Goal: Task Accomplishment & Management: Use online tool/utility

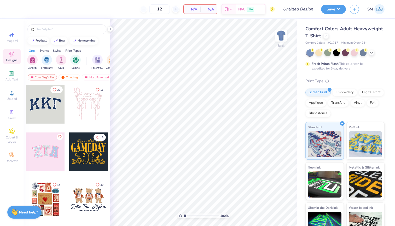
click at [170, 1] on div "12 N/A Per Item N/A Total Est. Delivery N/A FREE" at bounding box center [144, 9] width 261 height 18
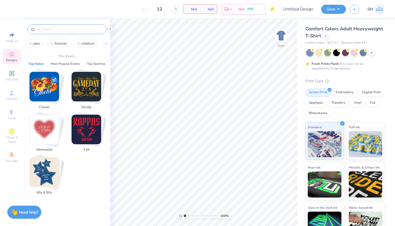
click at [38, 29] on input "text" at bounding box center [69, 29] width 67 height 5
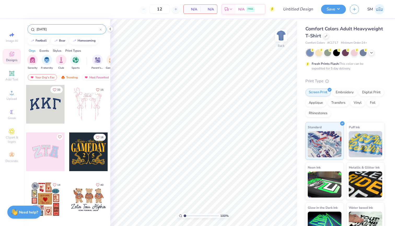
type input "labor day"
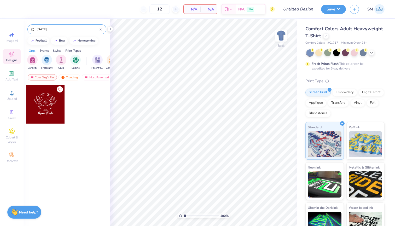
click at [99, 29] on input "labor day" at bounding box center [68, 29] width 64 height 5
click at [102, 30] on div "labor day" at bounding box center [66, 29] width 79 height 10
click at [100, 30] on icon at bounding box center [101, 30] width 2 height 2
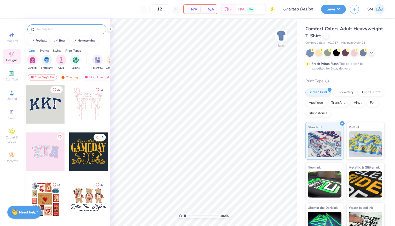
click at [95, 28] on input "text" at bounding box center [69, 29] width 67 height 5
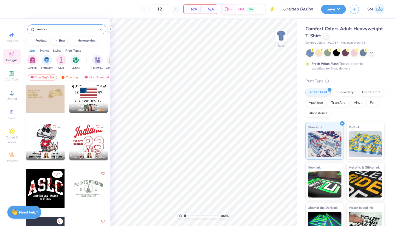
scroll to position [12, 0]
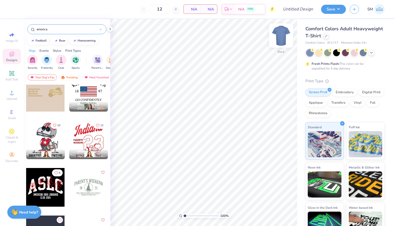
type input "america"
click at [281, 35] on img at bounding box center [281, 35] width 21 height 21
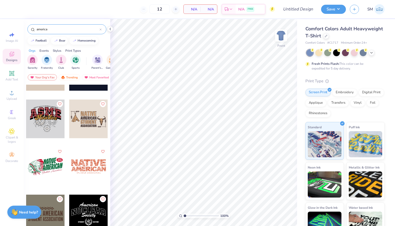
scroll to position [393, 0]
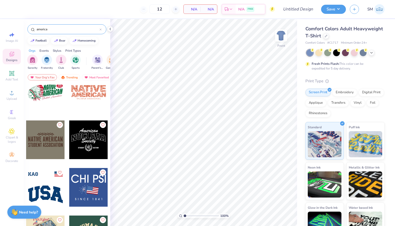
click at [100, 29] on icon at bounding box center [101, 30] width 2 height 2
click at [91, 29] on input "text" at bounding box center [69, 29] width 67 height 5
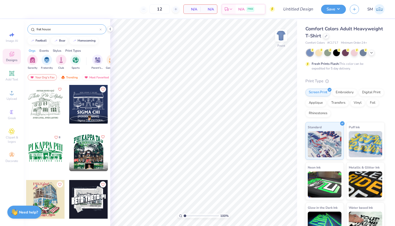
scroll to position [0, 0]
click at [53, 31] on input "frat house" at bounding box center [68, 29] width 64 height 5
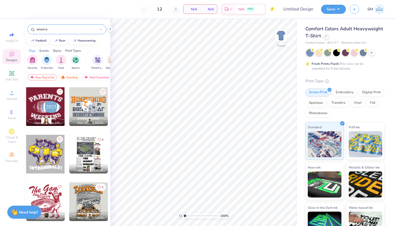
scroll to position [579, 0]
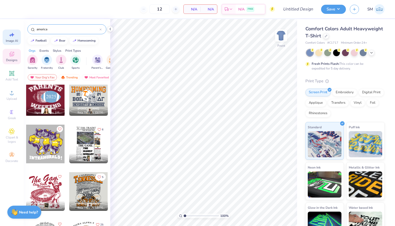
type input "america"
click at [14, 37] on icon at bounding box center [12, 35] width 6 height 6
select select "4"
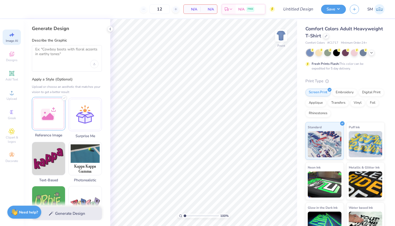
click at [46, 123] on div at bounding box center [48, 113] width 33 height 33
click at [74, 58] on textarea at bounding box center [66, 53] width 63 height 13
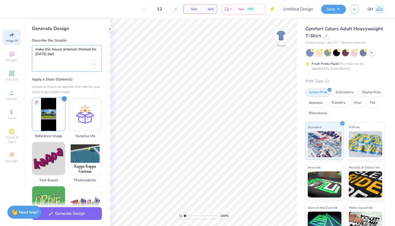
type textarea "make this house american themed for labor day darty"
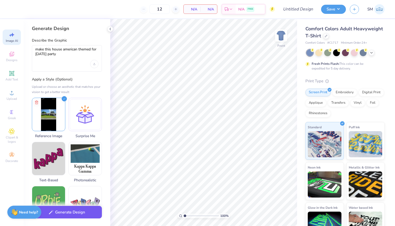
drag, startPoint x: 94, startPoint y: 79, endPoint x: 74, endPoint y: 211, distance: 133.5
click at [74, 211] on button "Generate Design" at bounding box center [67, 212] width 70 height 13
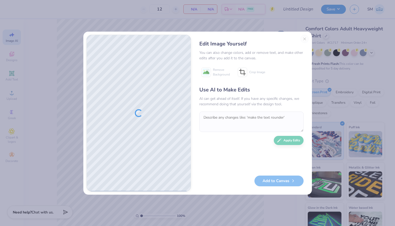
click at [305, 39] on div "Edit Image Yourself You can also change colors, add or remove text, and make ot…" at bounding box center [251, 113] width 115 height 157
click at [305, 38] on button "Close" at bounding box center [305, 39] width 8 height 8
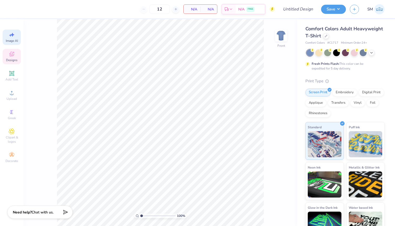
click at [7, 58] on span "Designs" at bounding box center [12, 60] width 12 height 4
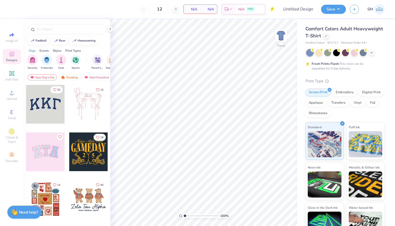
click at [53, 35] on div at bounding box center [67, 28] width 87 height 18
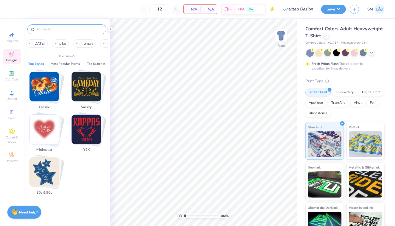
click at [60, 27] on input "text" at bounding box center [69, 29] width 67 height 5
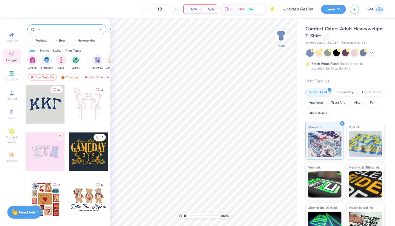
type input "usa"
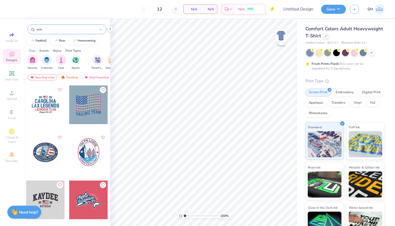
scroll to position [333, 0]
click at [100, 31] on div at bounding box center [101, 29] width 2 height 5
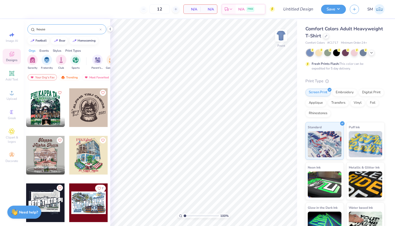
scroll to position [473, 0]
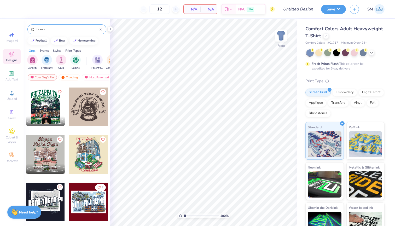
type input "house"
click at [50, 112] on div at bounding box center [45, 107] width 39 height 39
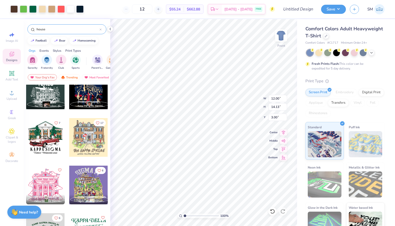
scroll to position [785, 0]
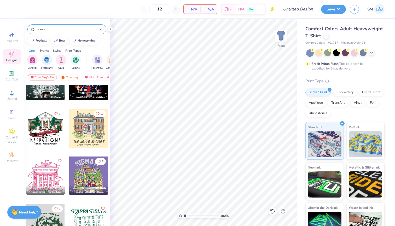
click at [90, 129] on div at bounding box center [88, 128] width 39 height 39
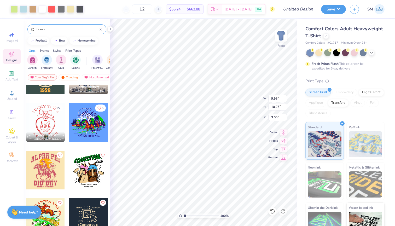
scroll to position [3645, 0]
click at [331, 10] on button "Save" at bounding box center [333, 8] width 25 height 9
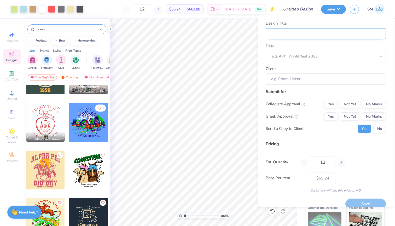
click at [328, 31] on input "Design Title" at bounding box center [326, 33] width 120 height 11
type input "s"
type input "si"
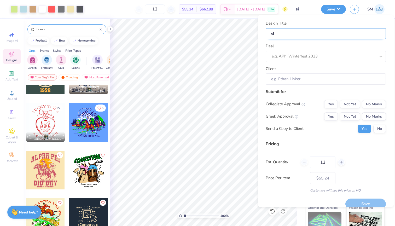
type input "sig"
type input "sig c"
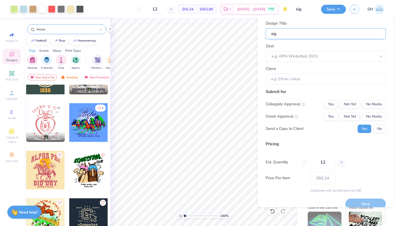
type input "sig c"
type input "sig ch"
type input "sig chi"
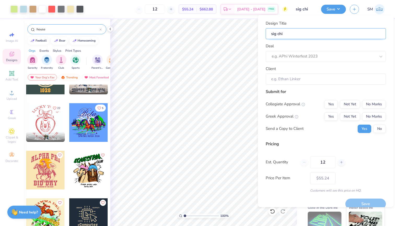
type input "sig chi"
type input "sig chi d"
type input "sig chi da"
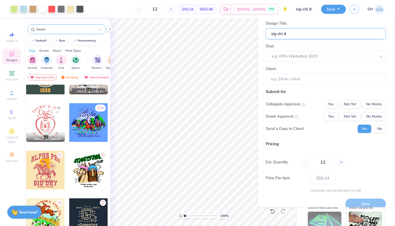
type input "sig chi da"
type input "sig chi dar"
type input "sig chi dart"
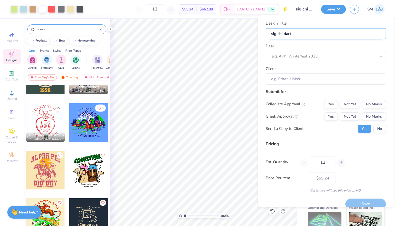
type input "sig chi darty"
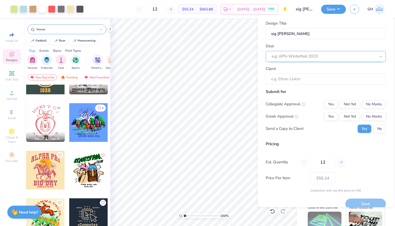
click at [296, 55] on div "e.g. APhi Winterfest 2023" at bounding box center [324, 56] width 104 height 6
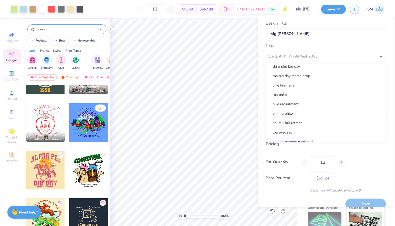
scroll to position [0, 0]
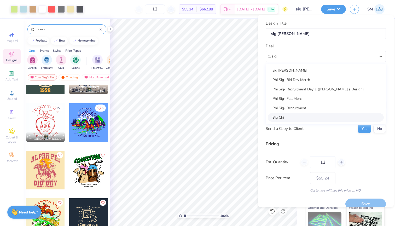
click at [293, 117] on div "Sig Chi" at bounding box center [326, 117] width 116 height 9
type input "sig"
type input "Rowan Mundell"
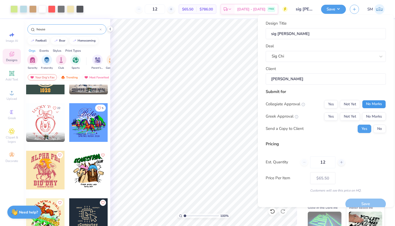
click at [370, 100] on button "No Marks" at bounding box center [374, 104] width 24 height 8
click at [349, 116] on button "Not Yet" at bounding box center [350, 116] width 20 height 8
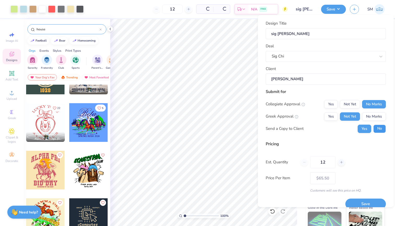
click at [380, 130] on button "No" at bounding box center [380, 128] width 13 height 8
click at [371, 202] on button "Save" at bounding box center [366, 204] width 41 height 11
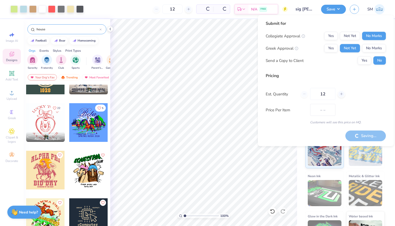
type input "$65.50"
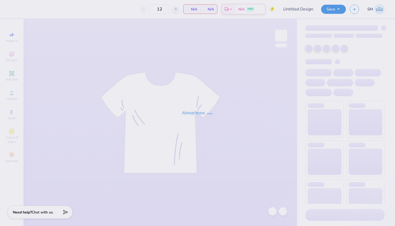
type input "24"
type input "sig [PERSON_NAME]"
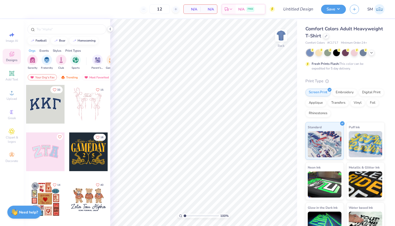
click at [384, 6] on img at bounding box center [380, 9] width 10 height 10
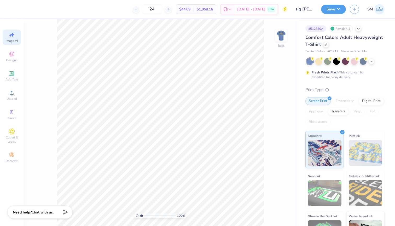
click at [17, 37] on div "Image AI" at bounding box center [12, 37] width 18 height 15
select select "4"
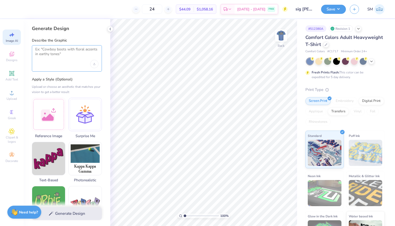
click at [60, 59] on textarea at bounding box center [66, 53] width 63 height 13
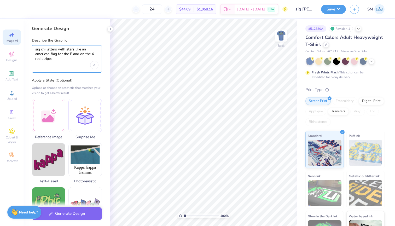
type textarea "sig chi letters with stars like an american flag for the E and on the X red str…"
click at [62, 220] on div "Generate Design" at bounding box center [67, 213] width 87 height 25
click at [62, 215] on button "Generate Design" at bounding box center [67, 212] width 70 height 13
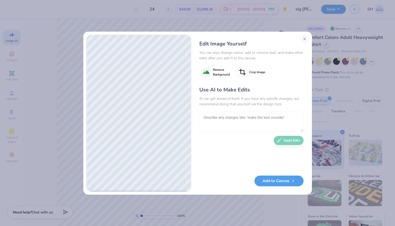
click at [235, 122] on textarea at bounding box center [251, 122] width 104 height 20
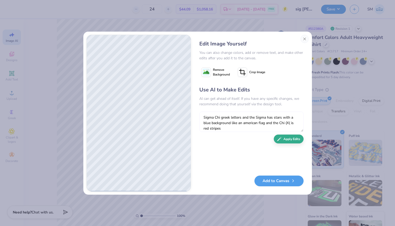
type textarea "Sigma Chi greek letters and the Sigma has stars with a blue background like an …"
click at [285, 142] on button "Apply Edits" at bounding box center [289, 139] width 30 height 9
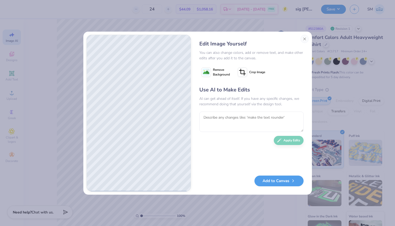
click at [272, 180] on button "Add to Canvas" at bounding box center [279, 181] width 49 height 11
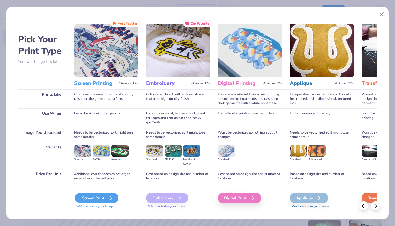
click at [113, 196] on div "Screen Print" at bounding box center [96, 198] width 43 height 10
click at [104, 195] on div "Screen Print" at bounding box center [96, 198] width 43 height 10
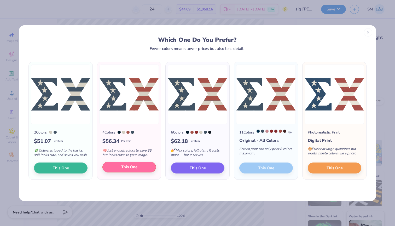
click at [121, 167] on button "This One" at bounding box center [129, 167] width 54 height 11
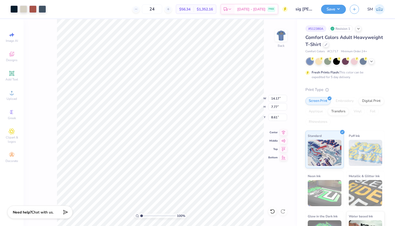
type input "7.21"
type input "3.95"
type input "12.43"
type input "2.82"
type input "1.55"
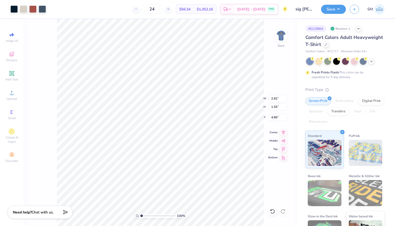
type input "3.00"
click at [11, 5] on div at bounding box center [13, 8] width 7 height 7
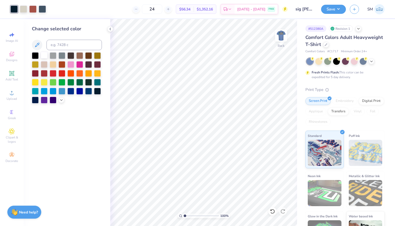
click at [43, 56] on div at bounding box center [44, 55] width 7 height 7
click at [24, 8] on div at bounding box center [23, 8] width 7 height 7
